Goal: Transaction & Acquisition: Purchase product/service

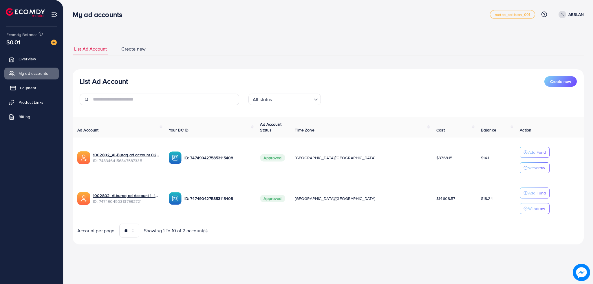
click at [25, 86] on span "Payment" at bounding box center [28, 88] width 16 height 6
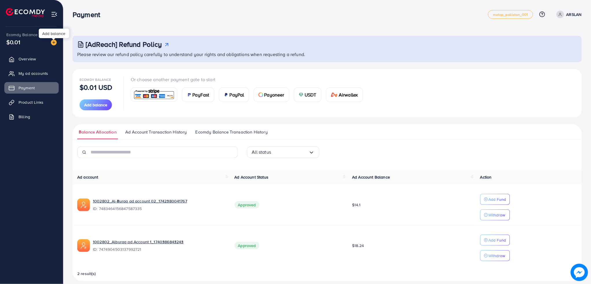
click at [51, 40] on img at bounding box center [54, 43] width 6 height 6
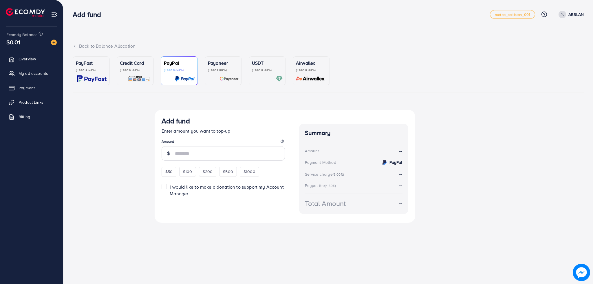
click at [256, 70] on p "(Fee: 0.00%)" at bounding box center [267, 70] width 31 height 5
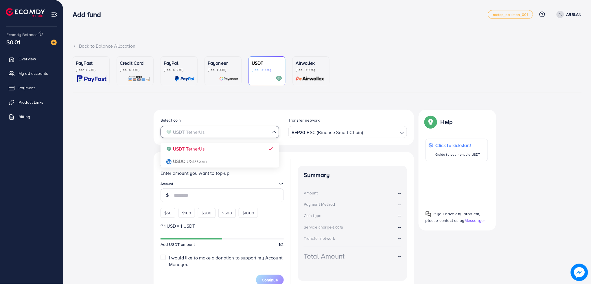
click at [235, 127] on div "USDT TetherUs" at bounding box center [217, 132] width 108 height 10
click at [146, 148] on div "Select coin USDT TetherUs Loading... USDT TetherUs USDC USD Coin Transfer netwo…" at bounding box center [327, 203] width 509 height 187
click at [205, 129] on input "Search for option" at bounding box center [216, 132] width 107 height 9
click at [119, 111] on div "Select coin USDT TetherUs Loading... USDT TetherUs USDC USD Coin Transfer netwo…" at bounding box center [327, 203] width 509 height 187
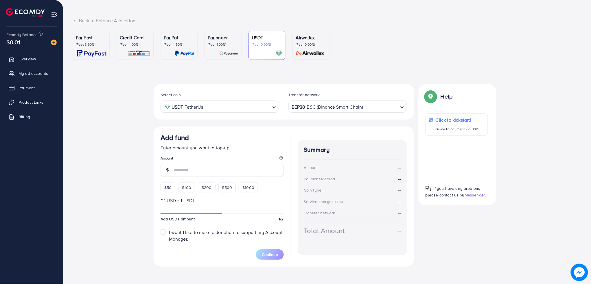
scroll to position [29, 0]
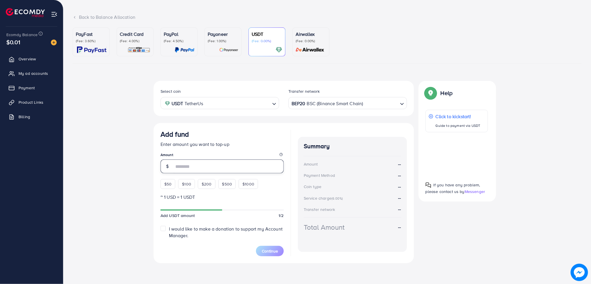
click at [203, 166] on input "number" at bounding box center [229, 167] width 110 height 14
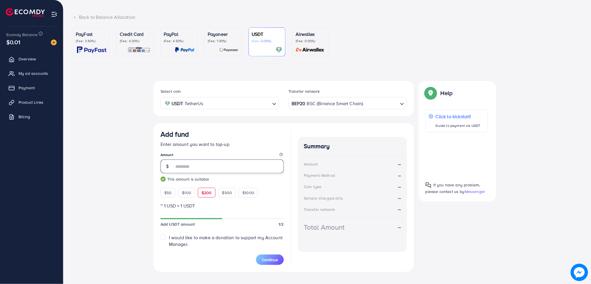
type input "***"
click at [214, 134] on div "Add fund" at bounding box center [222, 135] width 123 height 11
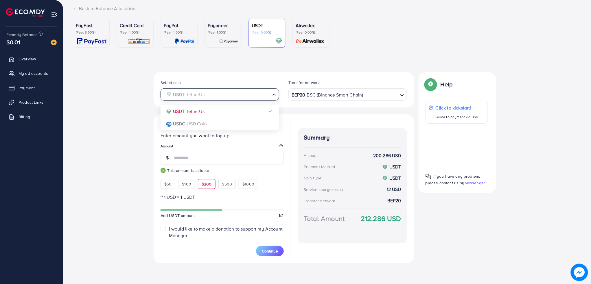
click at [221, 93] on input "Search for option" at bounding box center [216, 94] width 107 height 9
click at [235, 76] on div "Select coin USDT TetherUs Loading... USDT TetherUs USDC USD Coin Transfer netwo…" at bounding box center [284, 89] width 260 height 35
click at [271, 254] on span "Continue" at bounding box center [270, 252] width 16 height 6
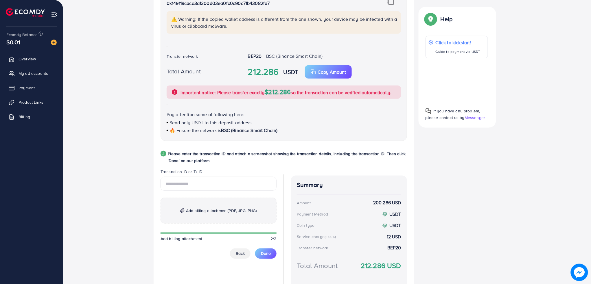
scroll to position [194, 0]
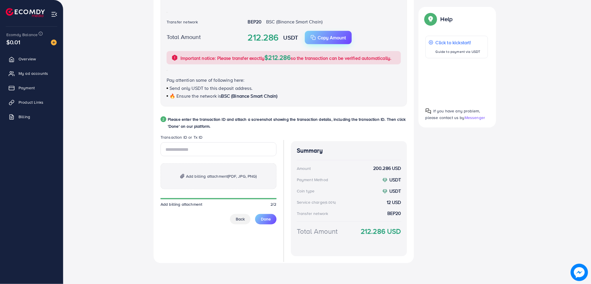
click at [313, 33] on button "Copy Amount Copy" at bounding box center [328, 37] width 47 height 13
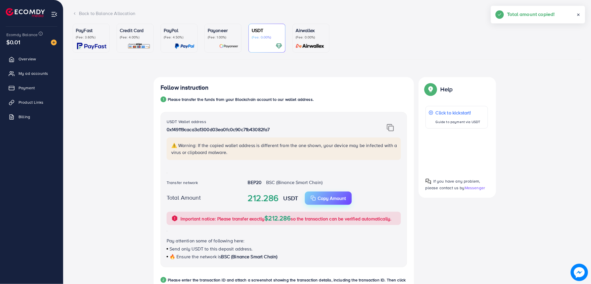
scroll to position [30, 0]
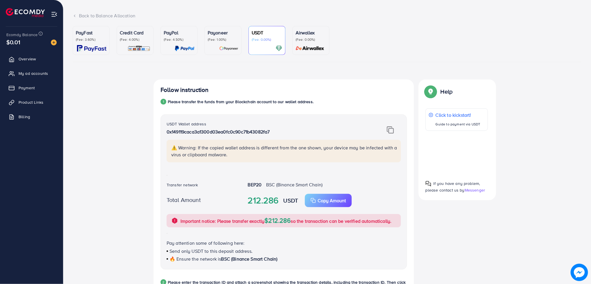
click at [327, 208] on div "Total Amount 212.286 USDT Copy Amount Copy Important notice: Please transfer ex…" at bounding box center [284, 211] width 244 height 34
click at [333, 201] on p "Copy Amount" at bounding box center [332, 200] width 28 height 7
click at [389, 130] on img at bounding box center [390, 130] width 7 height 8
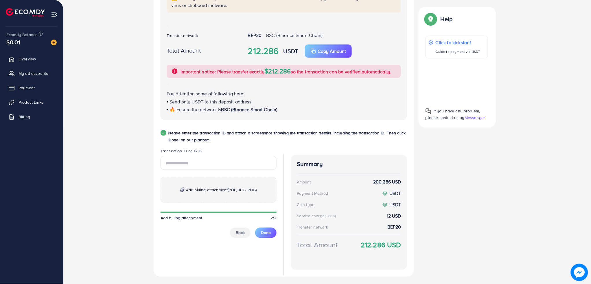
scroll to position [194, 0]
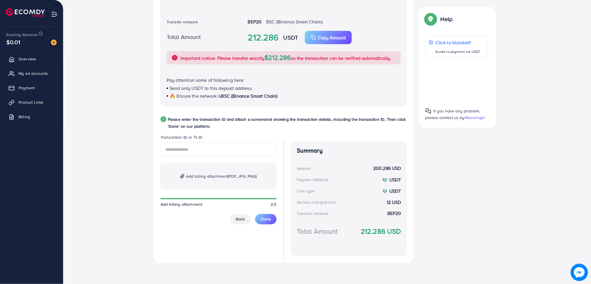
click at [219, 186] on p "Add billing attachment (PDF, JPG, PNG)" at bounding box center [219, 177] width 116 height 26
click at [243, 148] on input "text" at bounding box center [219, 150] width 116 height 14
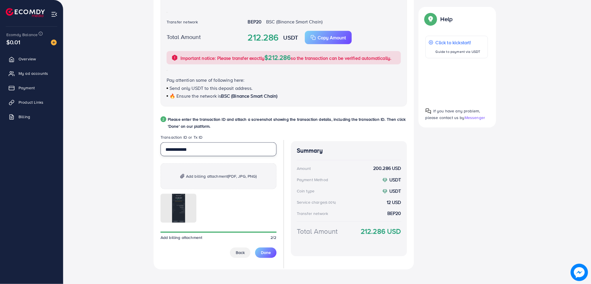
type input "**********"
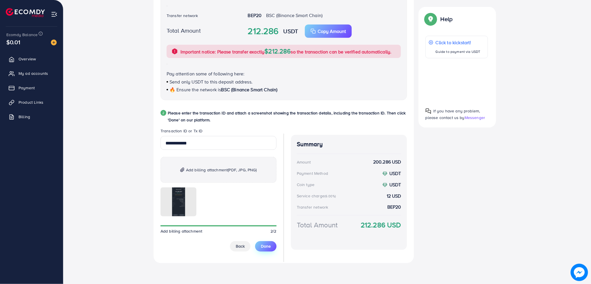
click at [263, 245] on span "Done" at bounding box center [266, 247] width 10 height 6
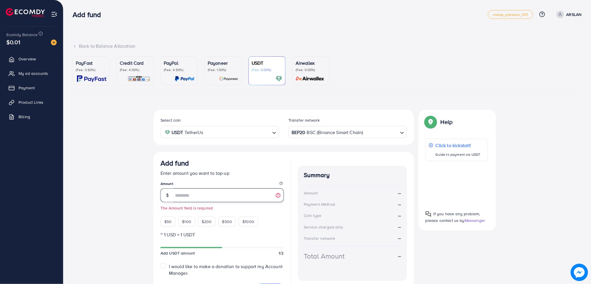
scroll to position [38, 0]
type input "***"
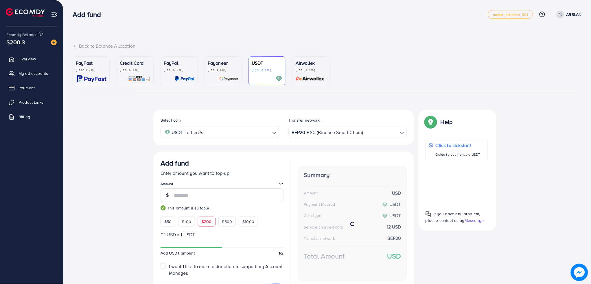
click at [231, 181] on legend "Amount" at bounding box center [222, 184] width 123 height 7
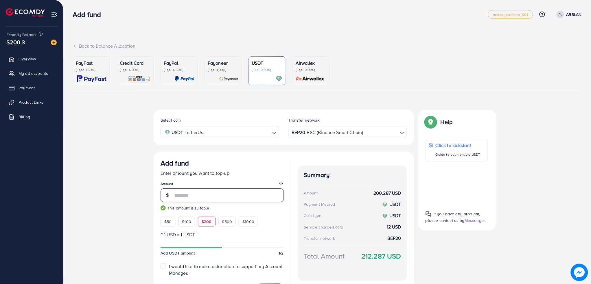
scroll to position [38, 0]
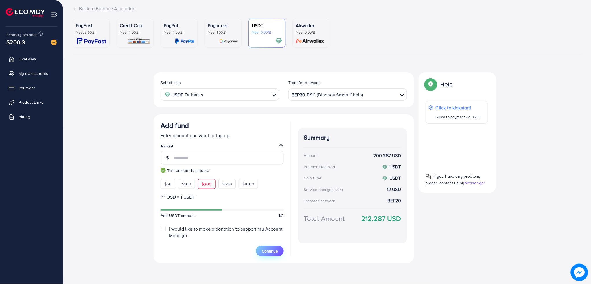
click at [268, 250] on span "Continue" at bounding box center [270, 252] width 16 height 6
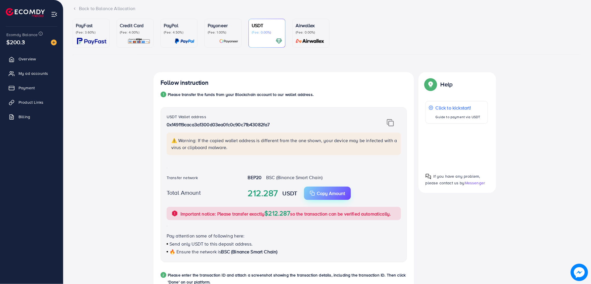
click at [327, 196] on p "Copy Amount" at bounding box center [331, 193] width 28 height 7
click at [391, 122] on img at bounding box center [390, 123] width 7 height 8
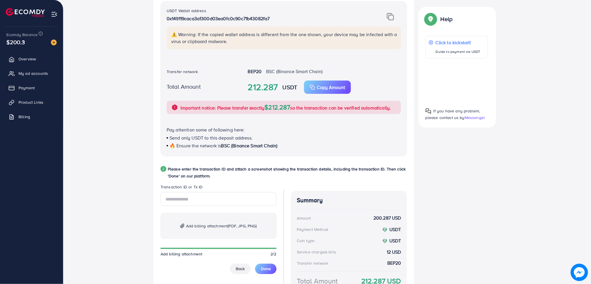
scroll to position [194, 0]
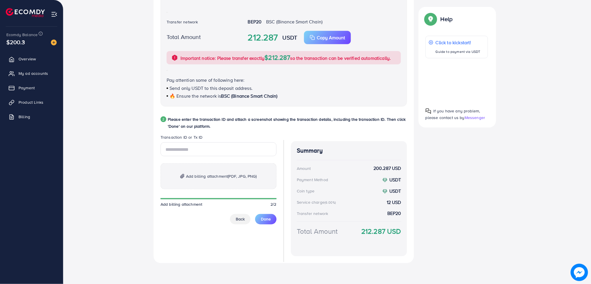
click at [221, 174] on span "Add billing attachment (PDF, JPG, PNG)" at bounding box center [221, 176] width 71 height 7
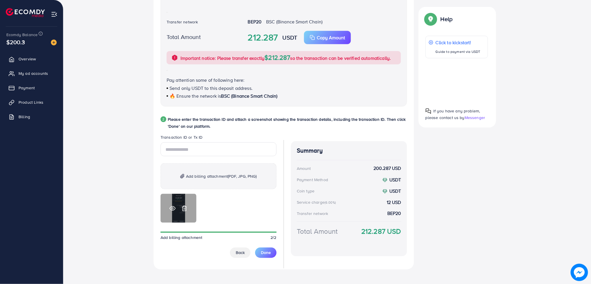
click at [172, 207] on icon at bounding box center [172, 209] width 5 height 4
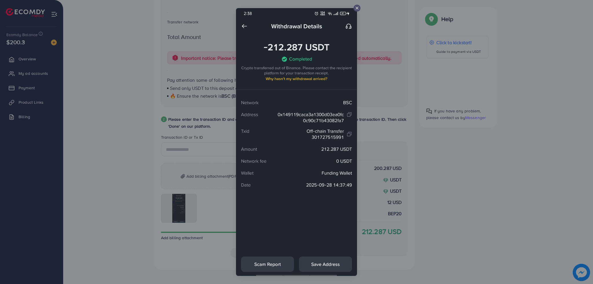
click at [141, 201] on div at bounding box center [296, 142] width 593 height 284
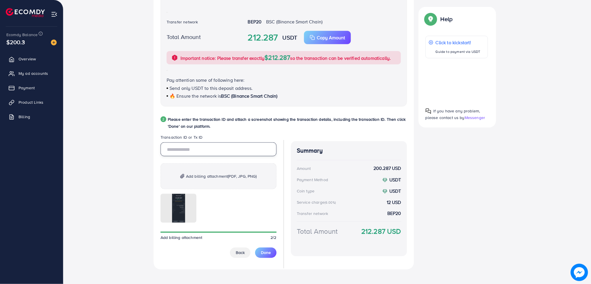
click at [189, 153] on input "text" at bounding box center [219, 150] width 116 height 14
click at [171, 209] on icon at bounding box center [173, 209] width 6 height 6
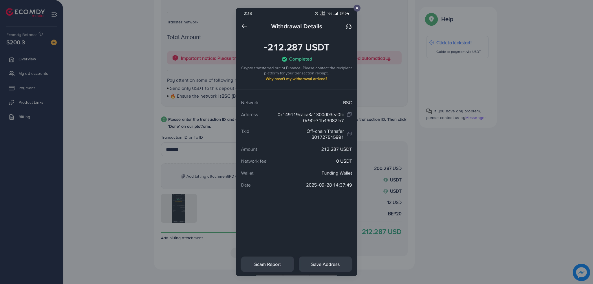
click at [143, 194] on div at bounding box center [296, 142] width 593 height 284
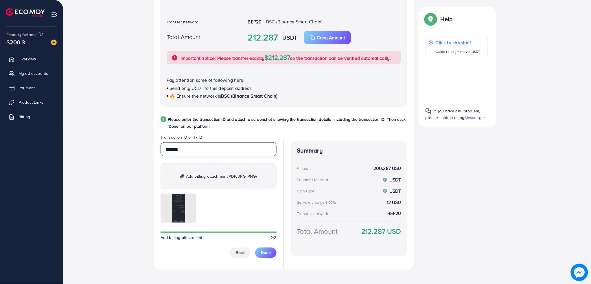
click at [195, 150] on input "*******" at bounding box center [219, 150] width 116 height 14
type input "**********"
click at [268, 250] on button "Done" at bounding box center [265, 253] width 21 height 10
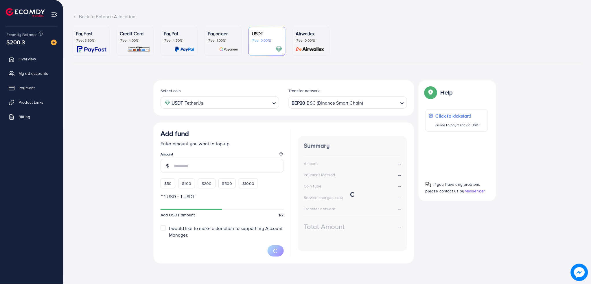
scroll to position [29, 0]
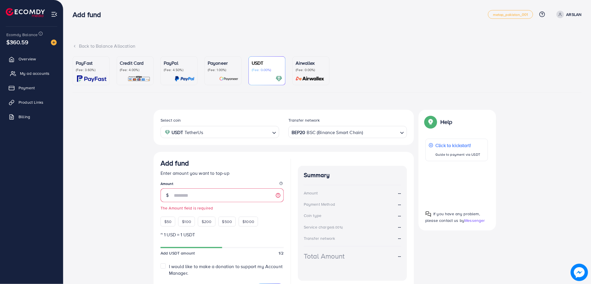
click at [28, 72] on span "My ad accounts" at bounding box center [35, 74] width 30 height 6
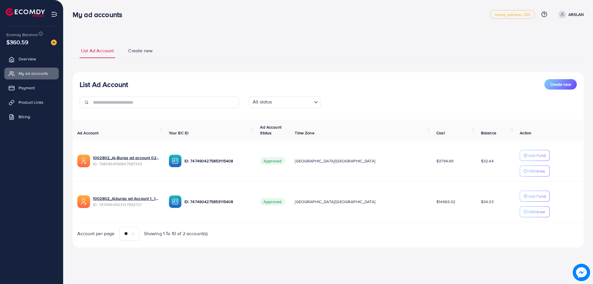
click at [25, 167] on ul "Overview My ad accounts Payment Product Links Billing" at bounding box center [31, 153] width 63 height 204
